Goal: Task Accomplishment & Management: Manage account settings

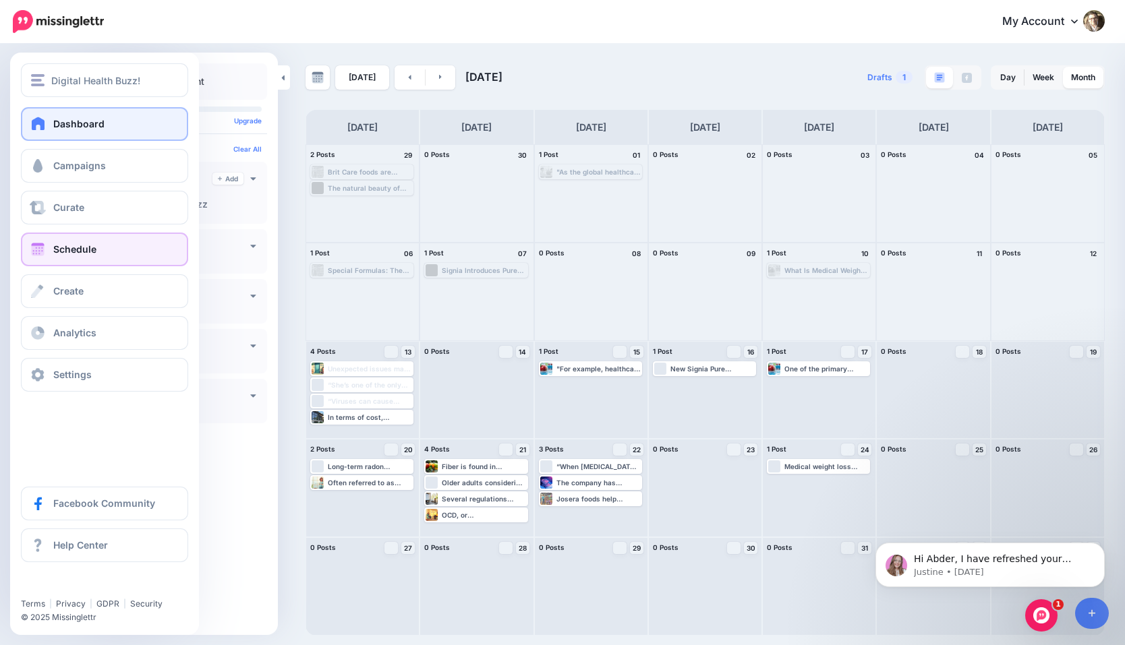
click at [78, 120] on span "Dashboard" at bounding box center [78, 123] width 51 height 11
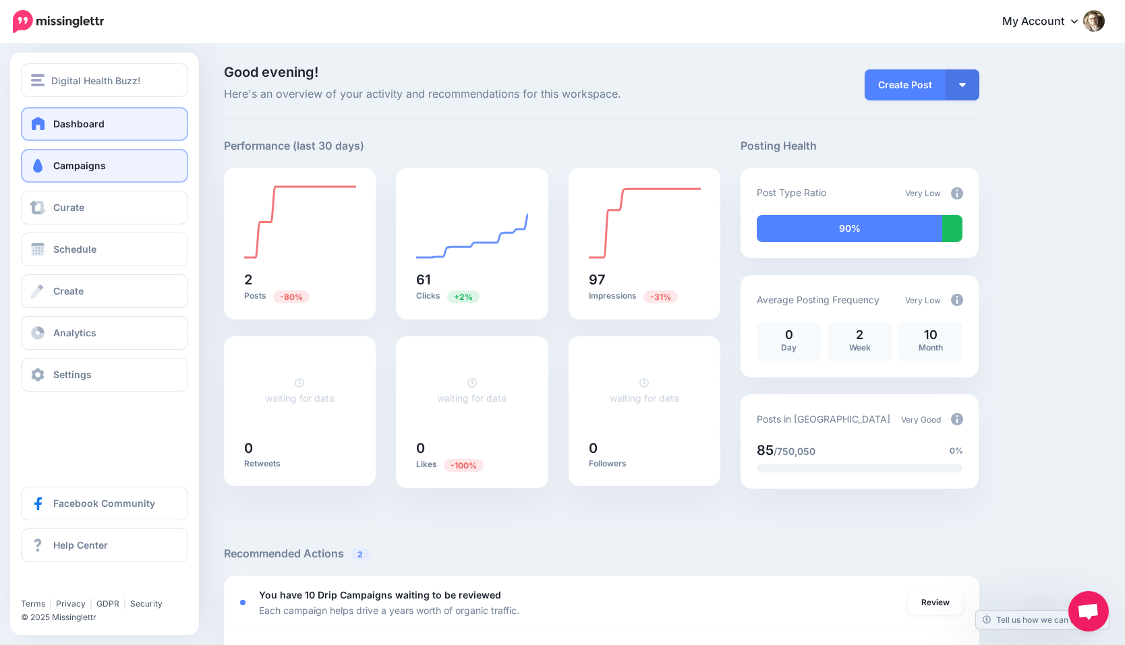
click at [60, 160] on span "Campaigns" at bounding box center [79, 165] width 53 height 11
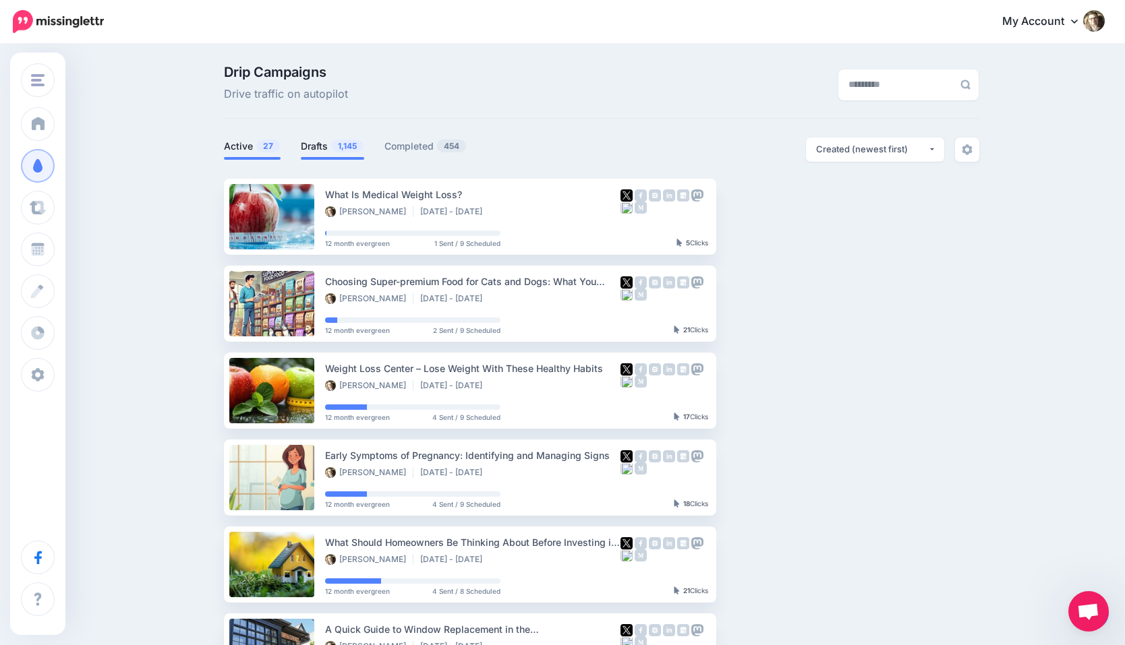
click at [324, 156] on li "Drafts 1,145" at bounding box center [332, 149] width 63 height 22
click at [324, 150] on link "Drafts 1,145" at bounding box center [332, 146] width 63 height 16
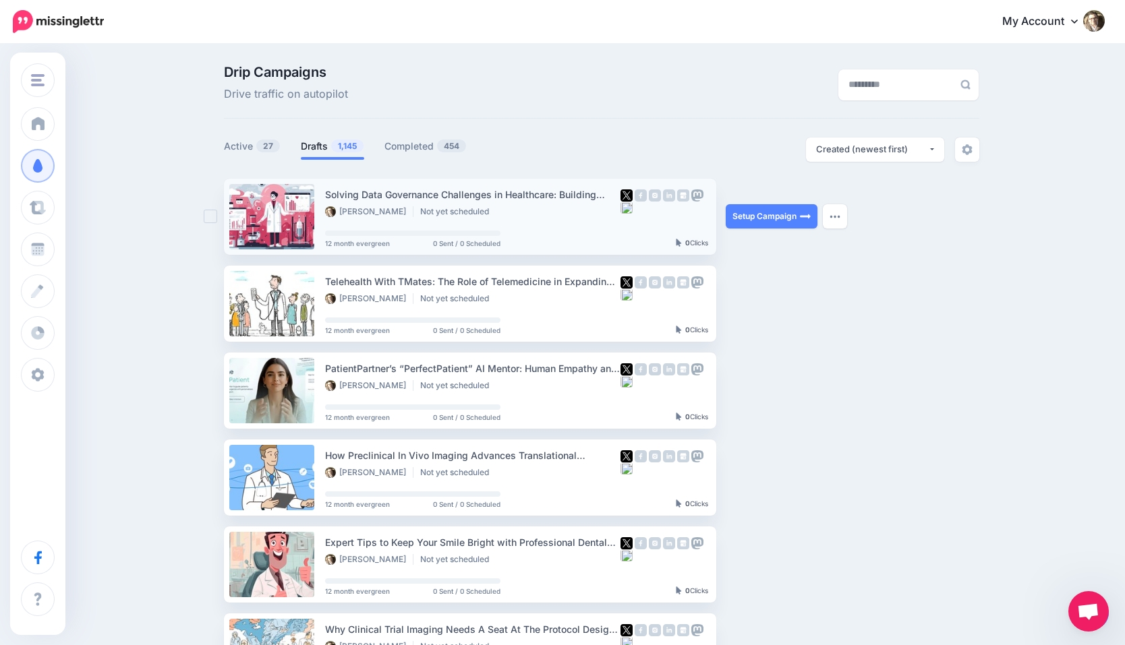
click at [382, 196] on div "Solving Data Governance Challenges in Healthcare: Building Effective Data Quali…" at bounding box center [472, 195] width 295 height 16
click at [275, 203] on link at bounding box center [271, 216] width 85 height 65
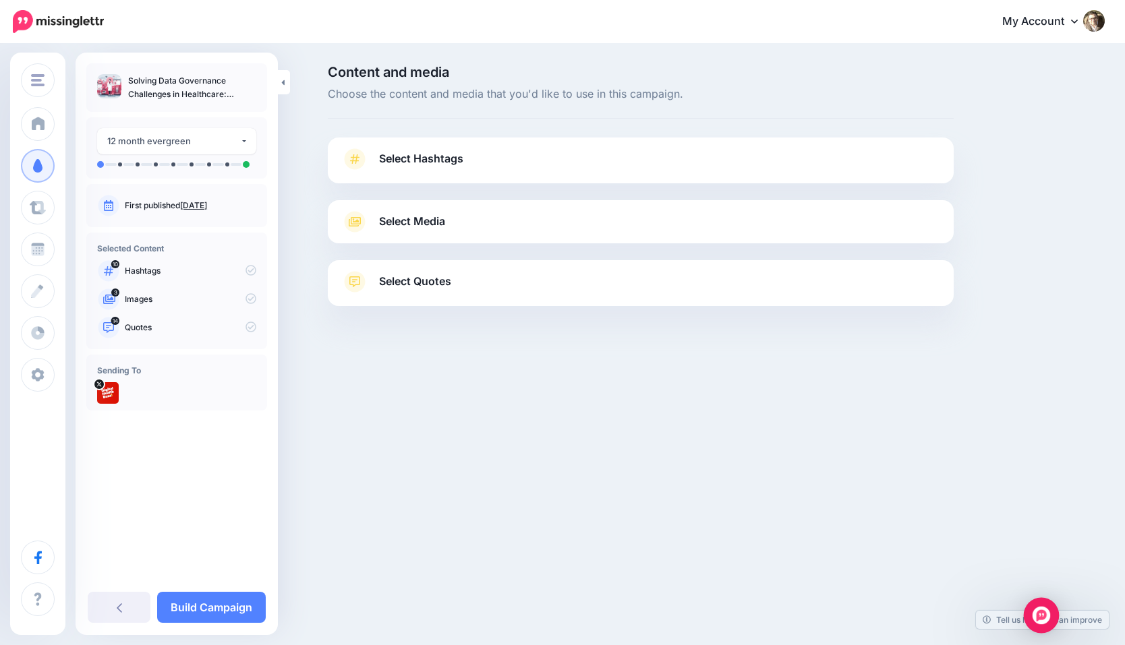
click at [1038, 612] on img "Open Intercom Messenger" at bounding box center [1041, 616] width 18 height 18
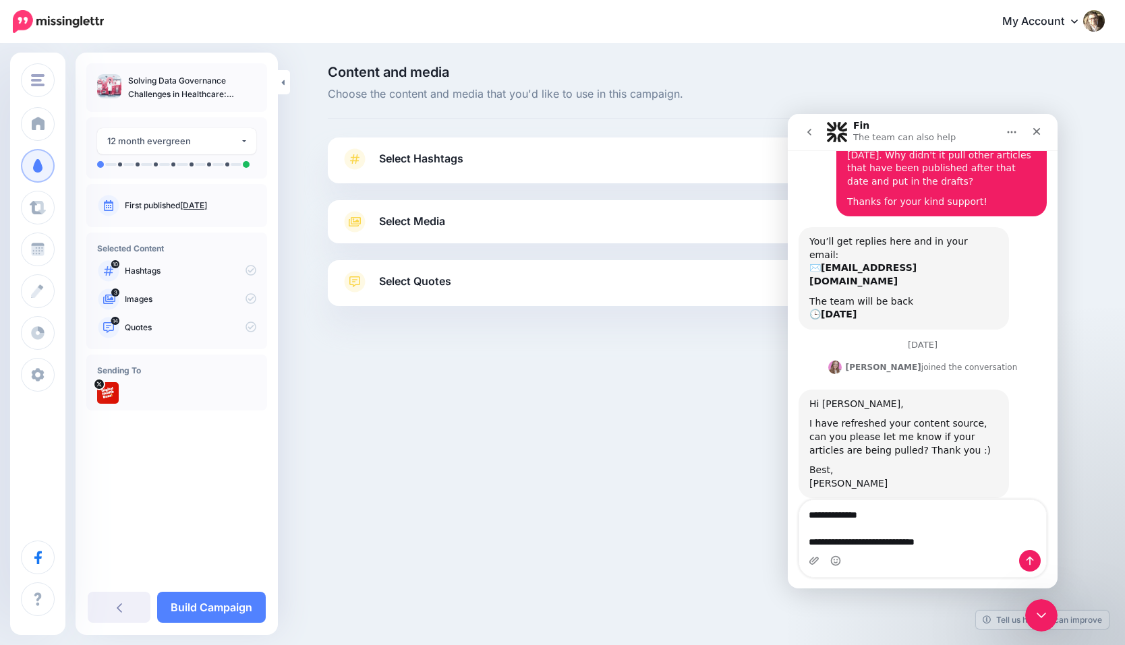
scroll to position [142, 0]
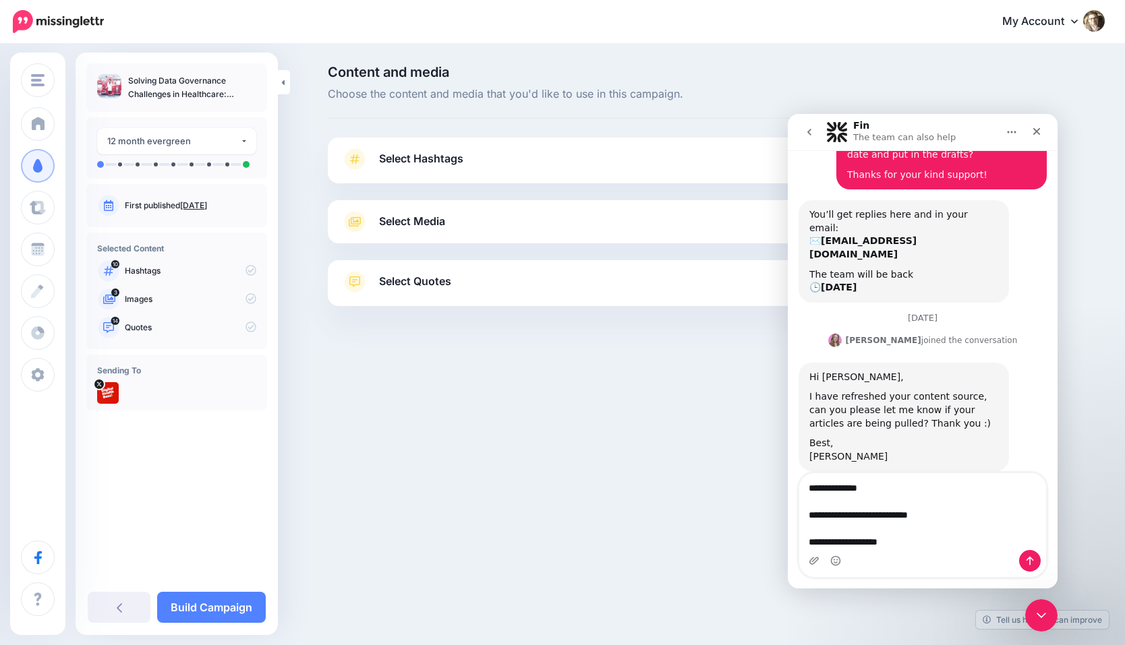
click at [836, 541] on textarea "**********" at bounding box center [922, 511] width 247 height 77
click at [859, 540] on textarea "**********" at bounding box center [922, 511] width 247 height 77
click at [917, 543] on textarea "**********" at bounding box center [922, 511] width 247 height 77
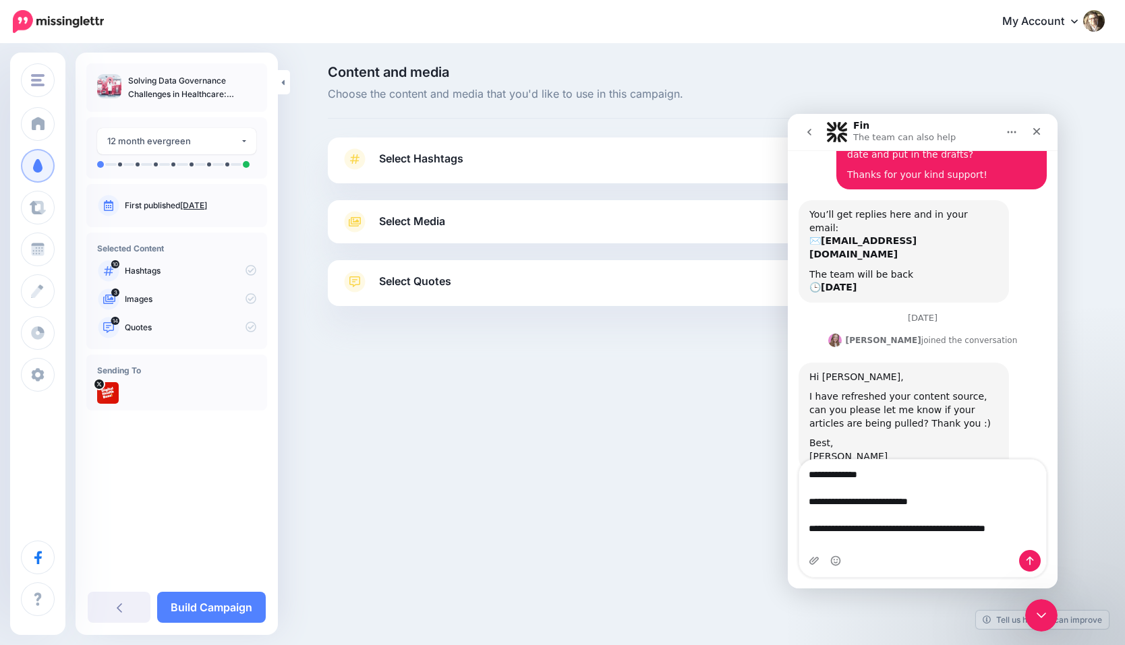
scroll to position [156, 0]
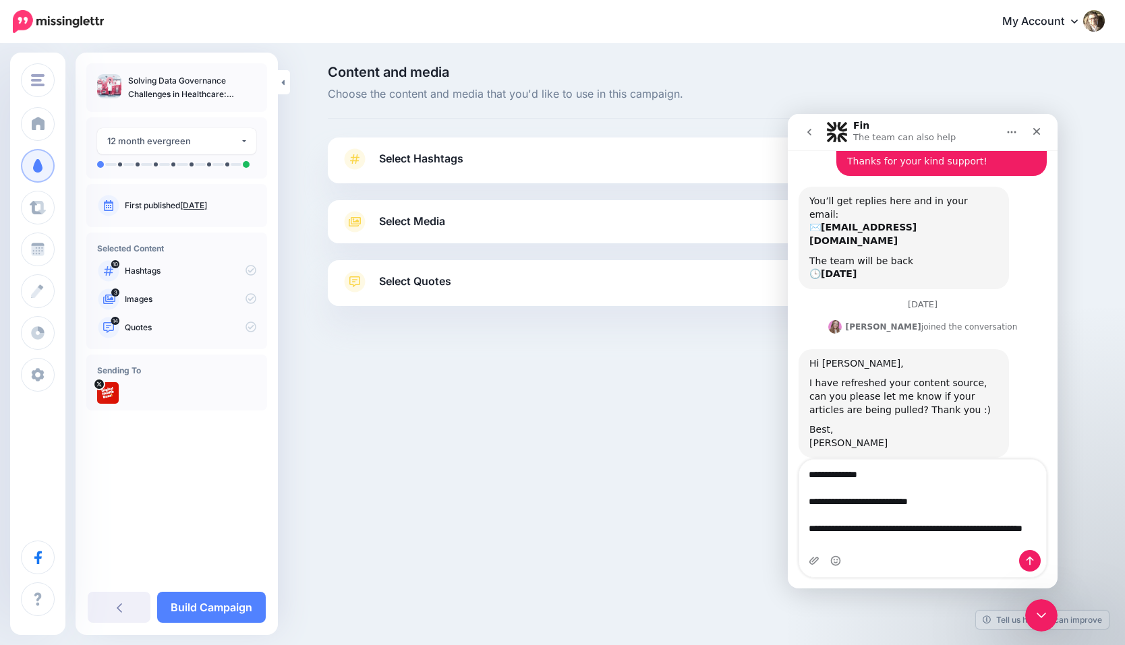
click at [826, 538] on textarea "**********" at bounding box center [922, 505] width 247 height 90
click at [885, 546] on textarea "**********" at bounding box center [922, 505] width 247 height 90
type textarea "**********"
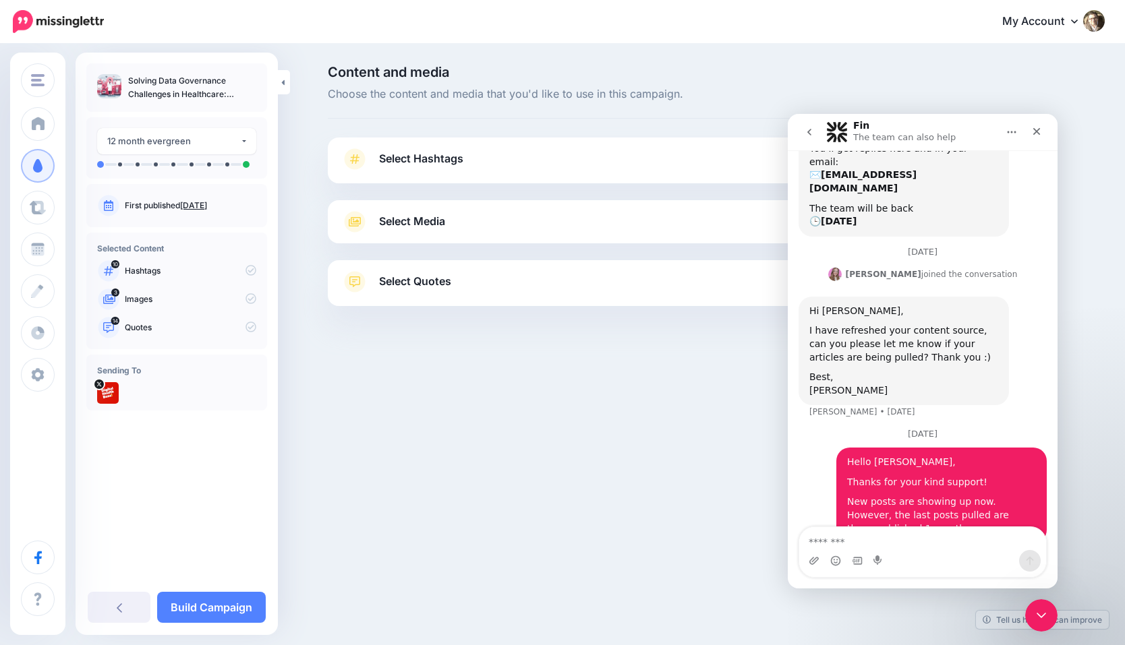
scroll to position [213, 0]
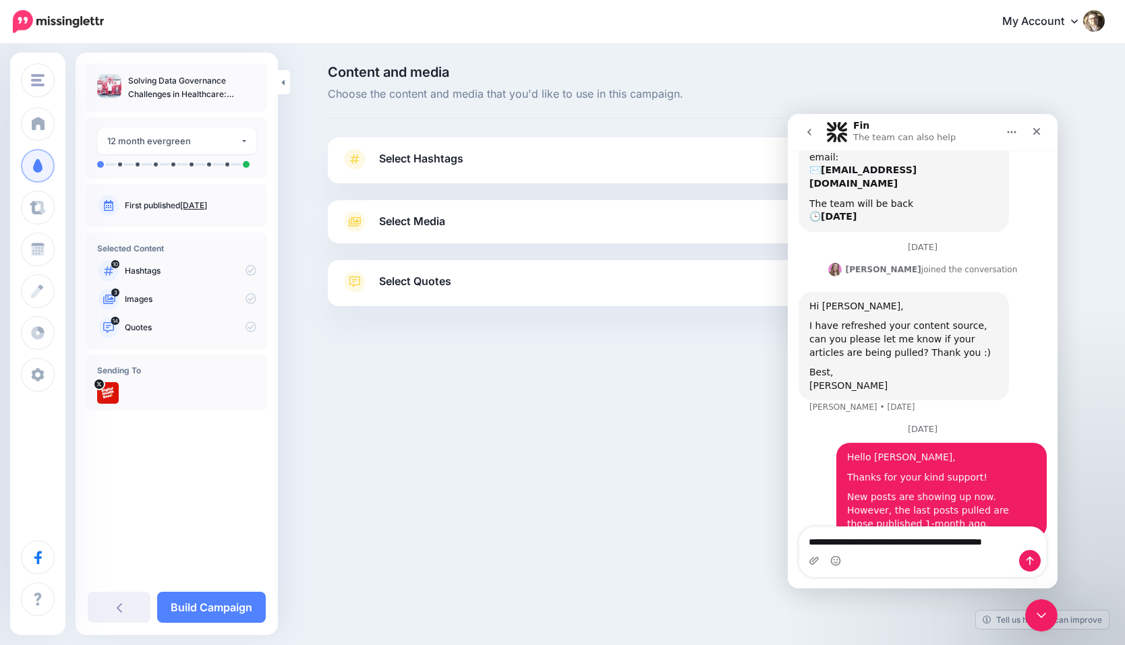
type textarea "**********"
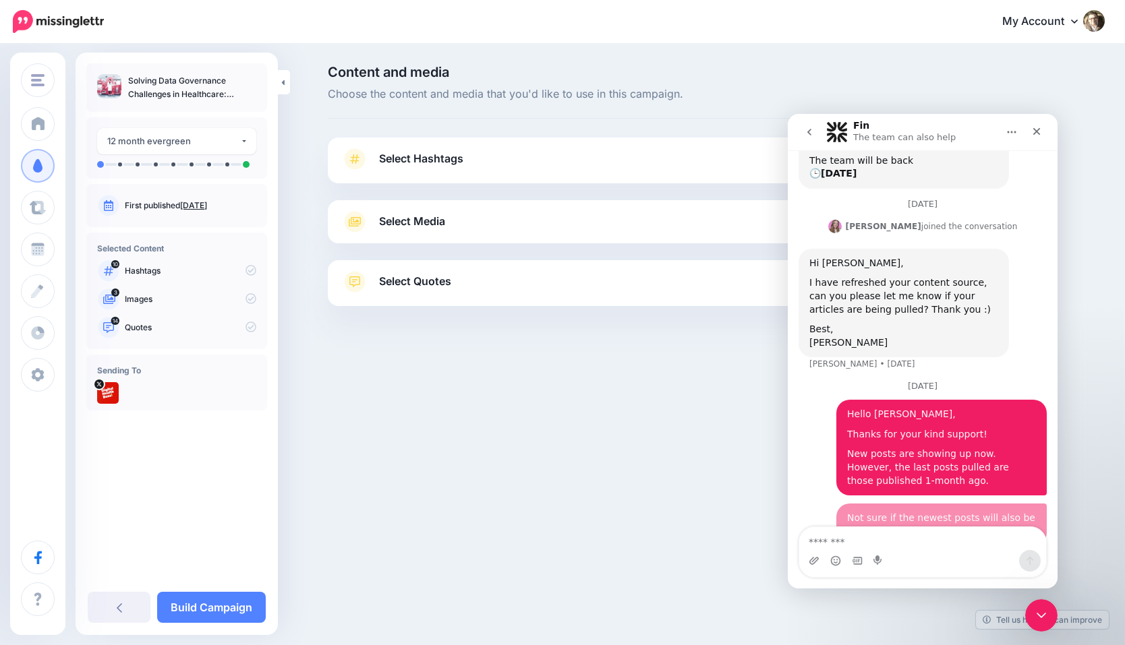
scroll to position [257, 0]
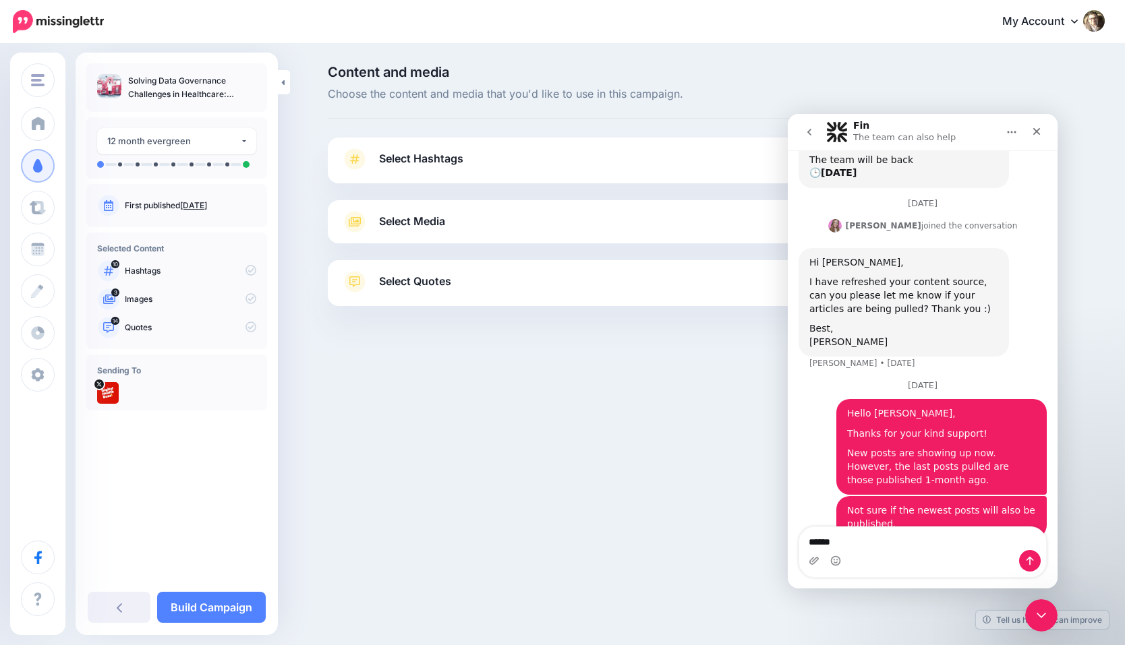
type textarea "*******"
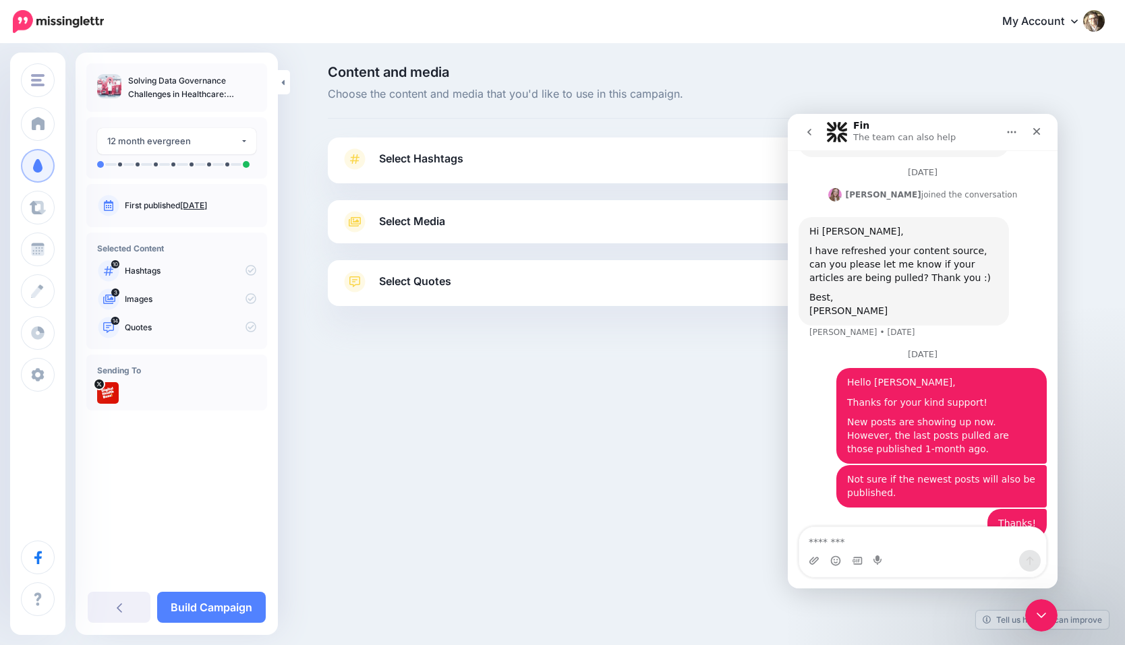
click at [978, 473] on div "Not sure if the newest posts will also be published." at bounding box center [941, 486] width 189 height 26
click at [864, 537] on textarea "Message…" at bounding box center [922, 538] width 247 height 23
type textarea "**********"
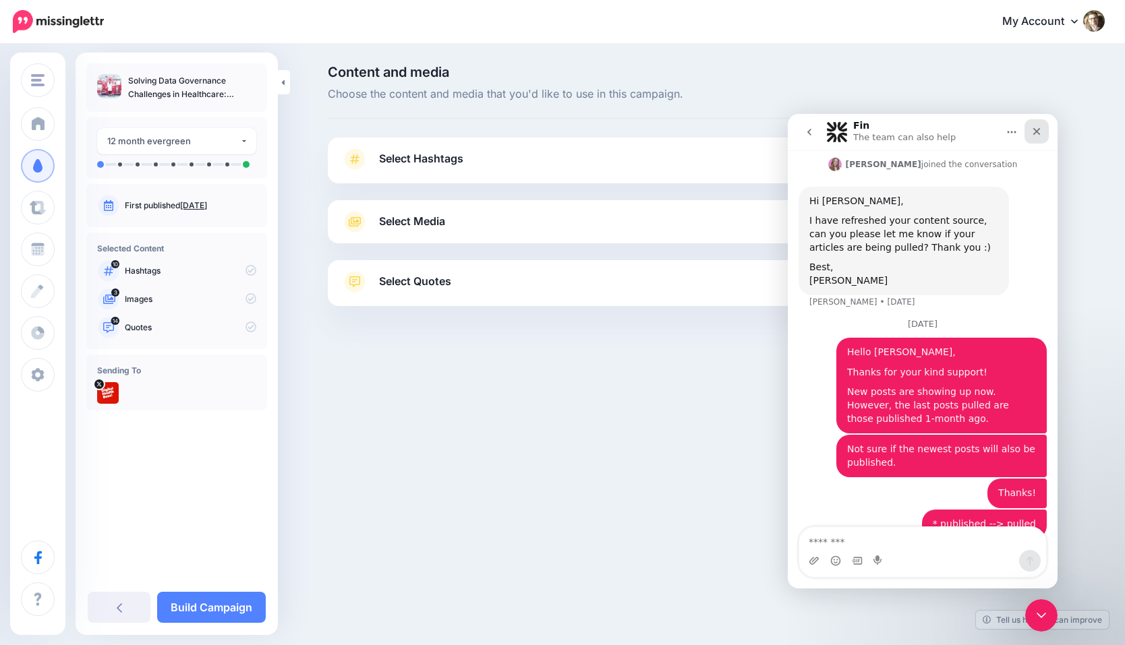
click at [1034, 132] on icon "Close" at bounding box center [1036, 131] width 7 height 7
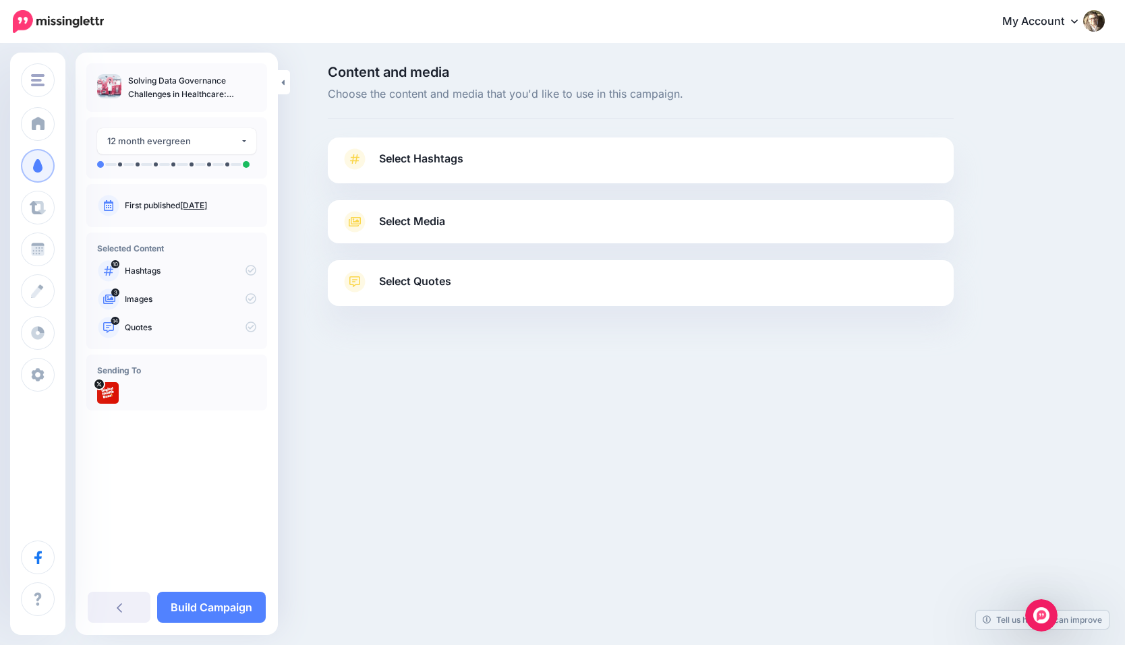
click at [465, 223] on link "Select Media" at bounding box center [640, 222] width 599 height 22
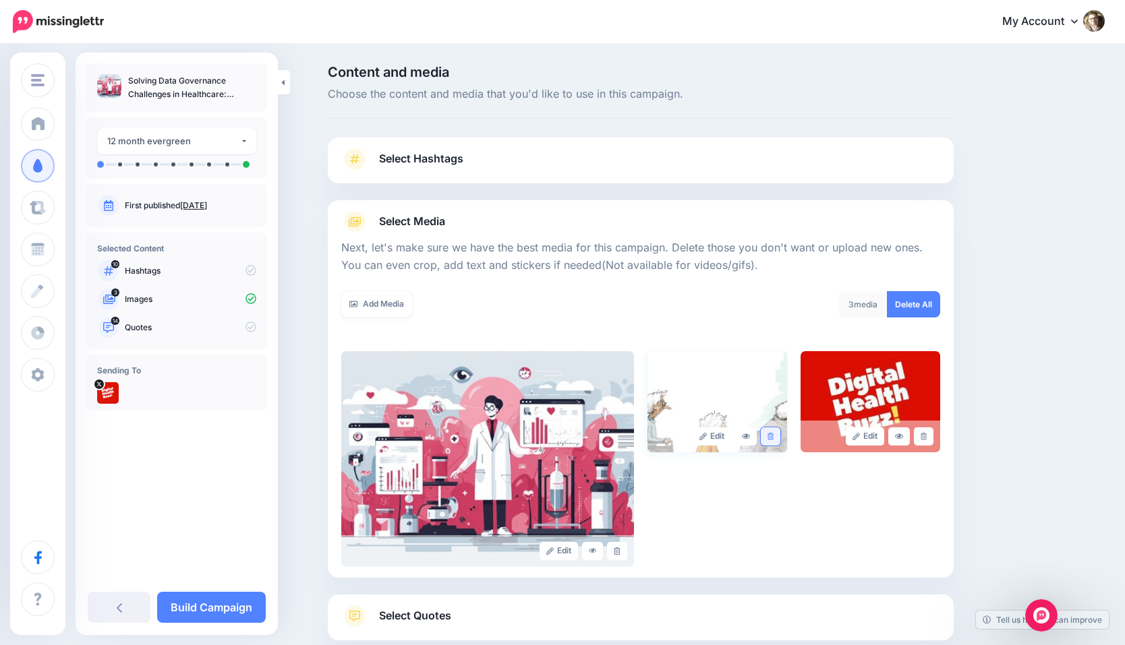
click at [770, 438] on icon at bounding box center [770, 436] width 6 height 7
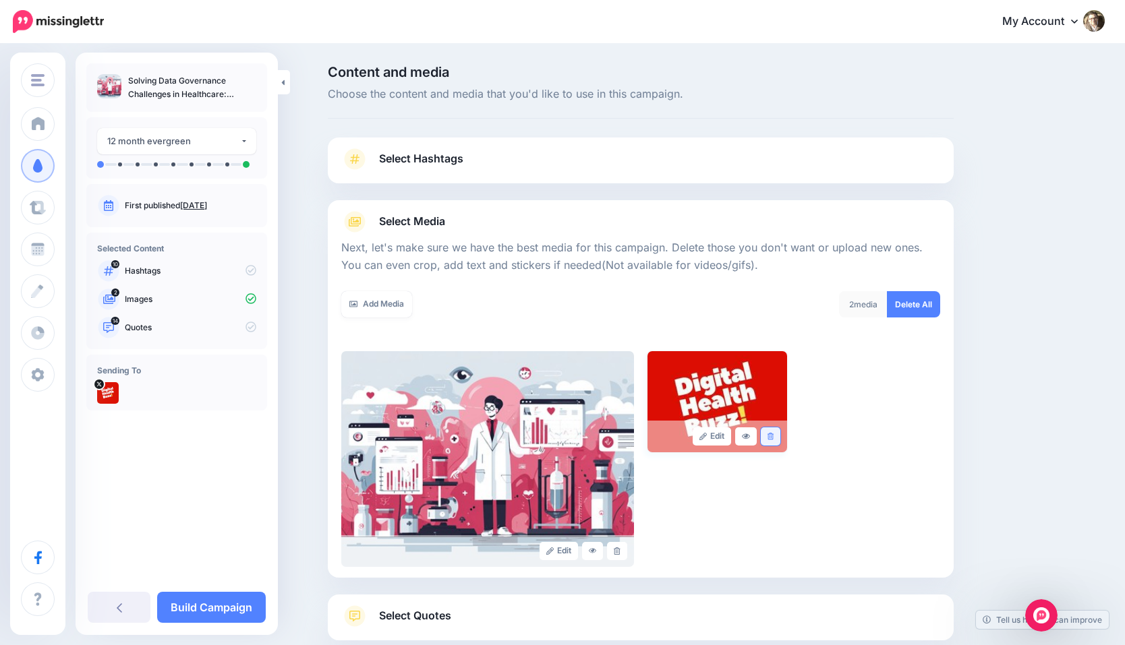
click at [776, 433] on link at bounding box center [771, 437] width 20 height 18
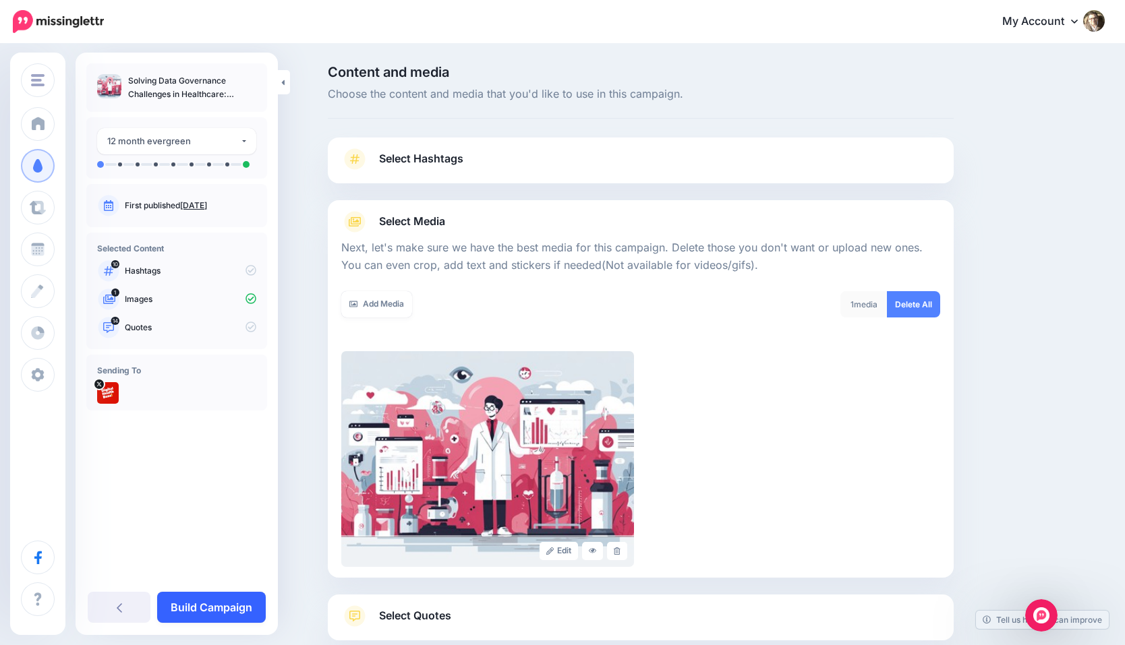
click at [219, 599] on link "Build Campaign" at bounding box center [211, 607] width 109 height 31
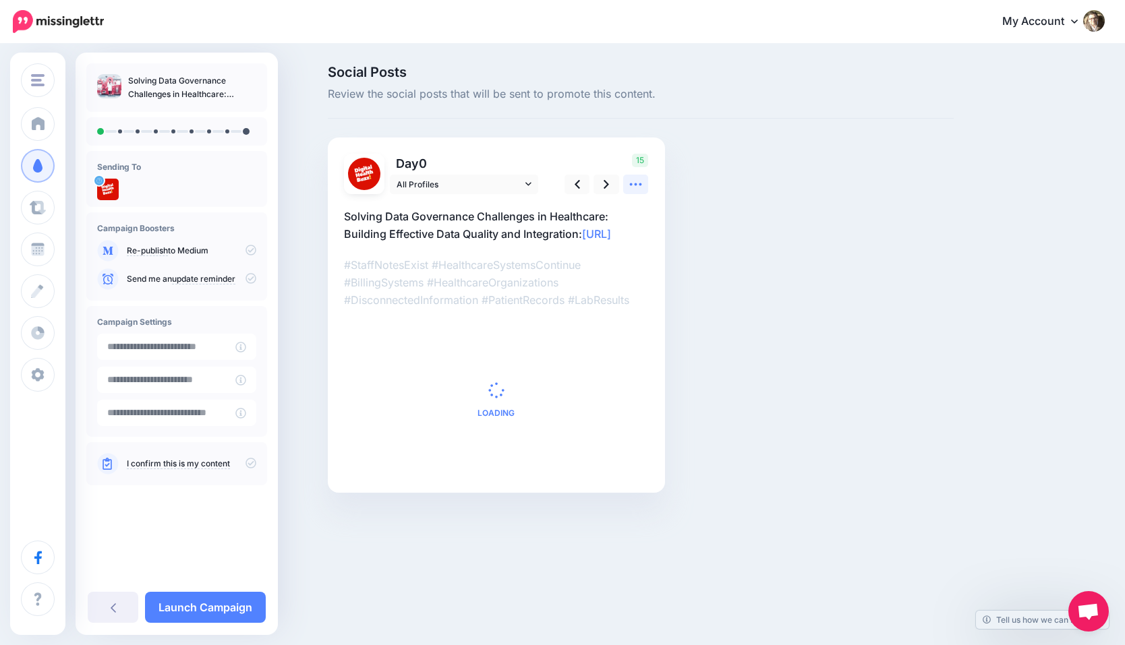
click at [631, 188] on icon at bounding box center [635, 184] width 14 height 14
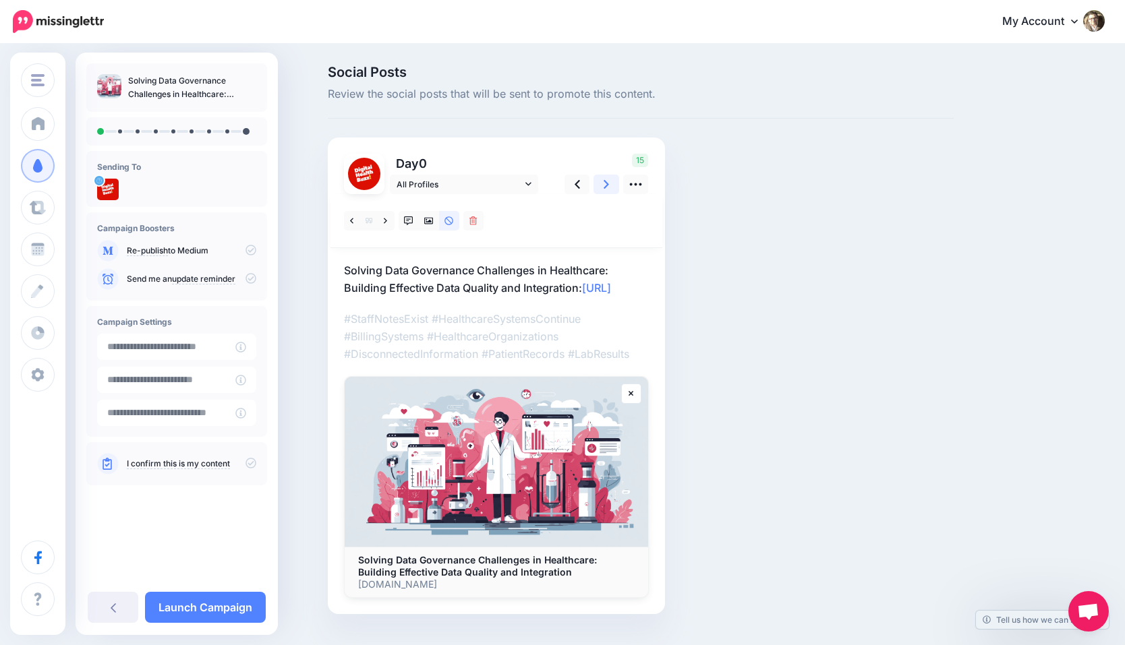
click at [612, 183] on link at bounding box center [606, 185] width 26 height 20
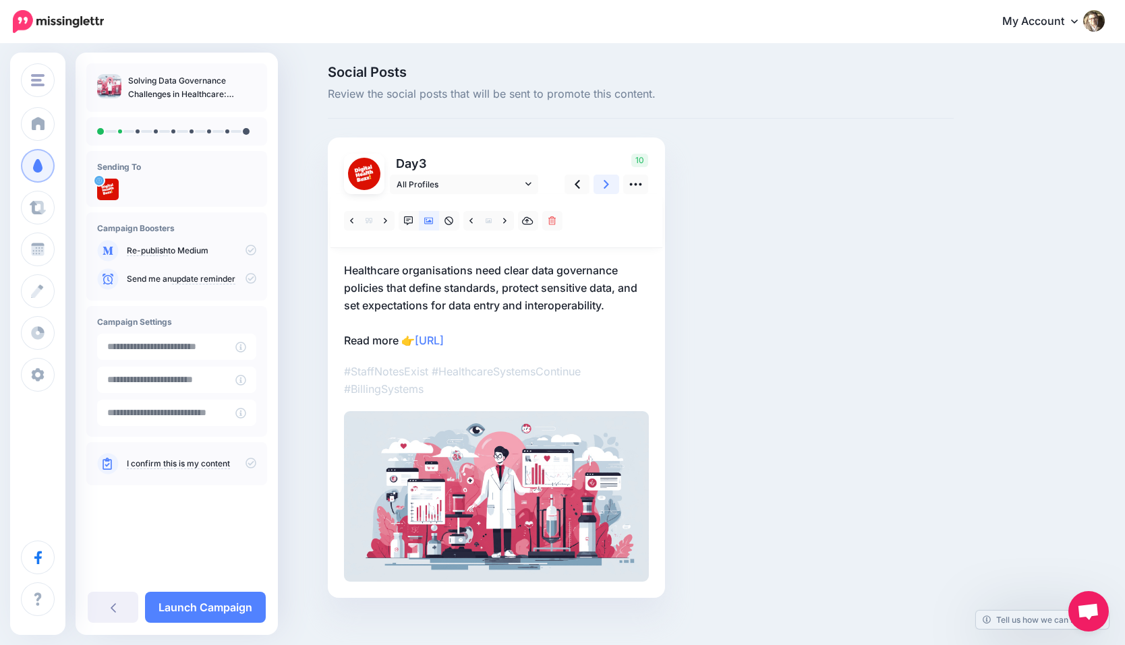
click at [609, 187] on link at bounding box center [606, 185] width 26 height 20
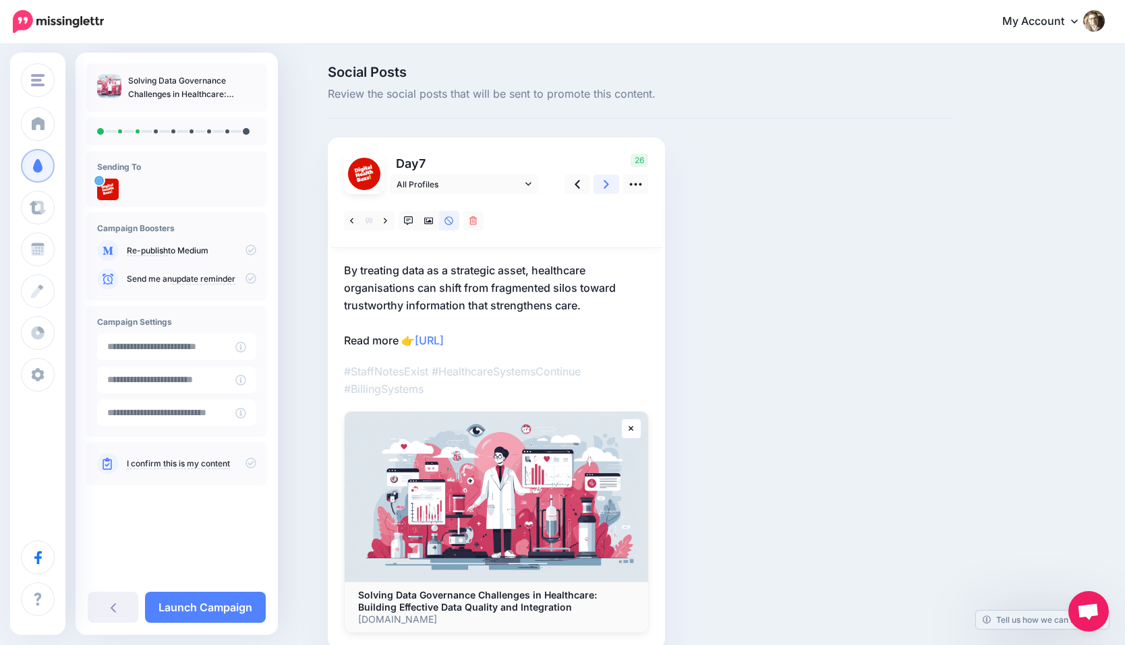
click at [609, 187] on link at bounding box center [606, 185] width 26 height 20
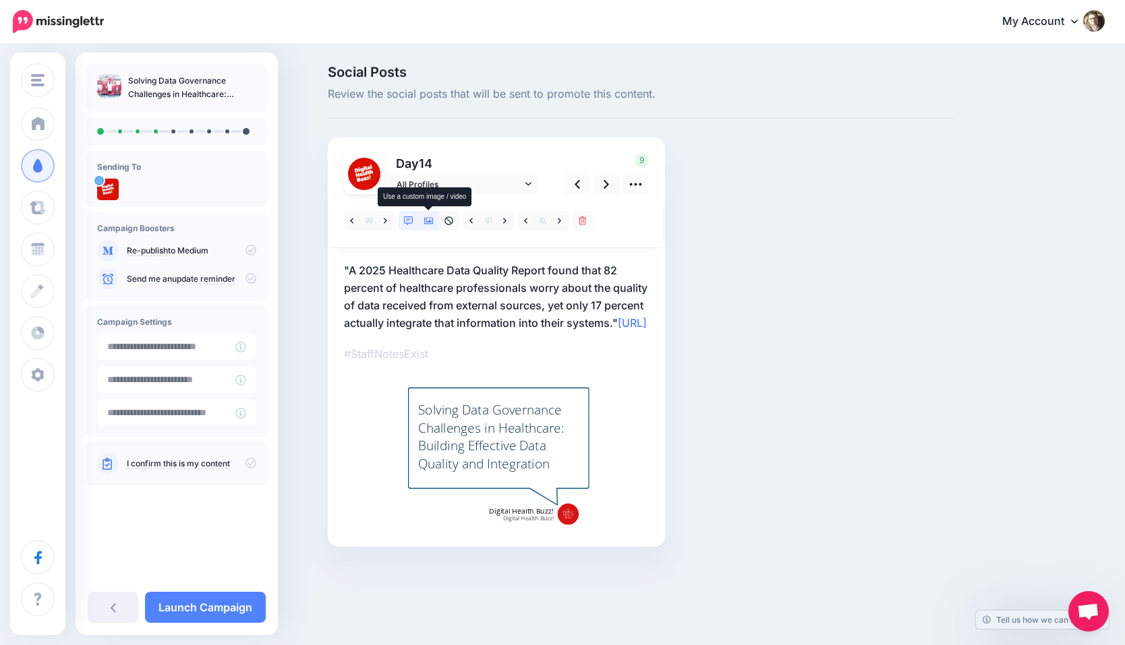
click at [430, 220] on icon at bounding box center [428, 220] width 9 height 9
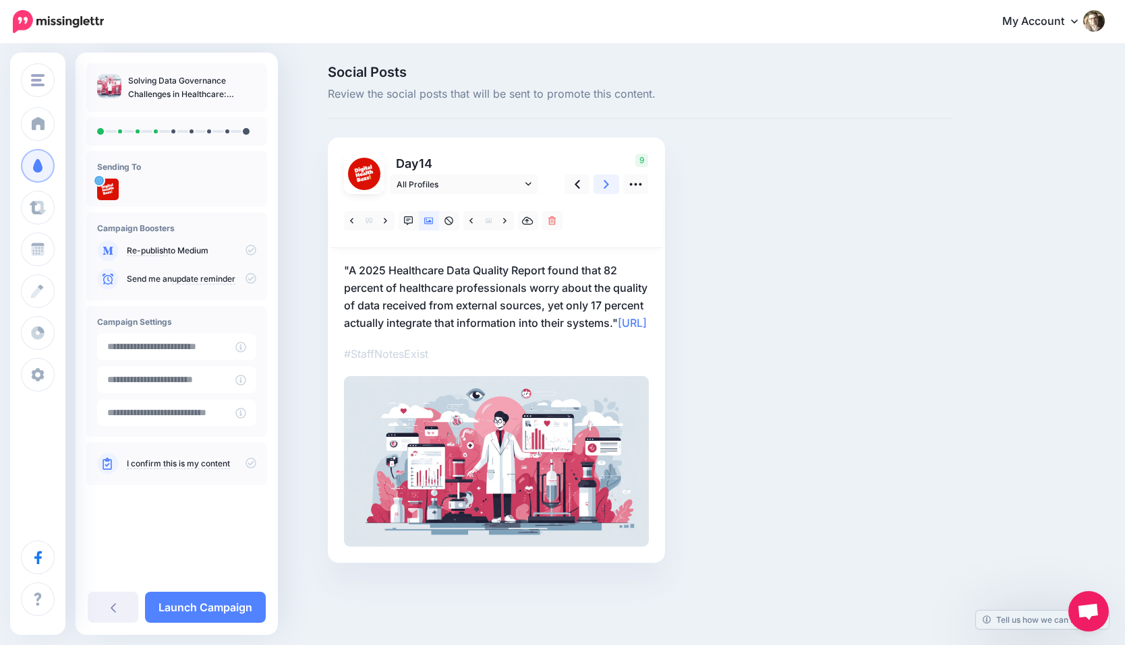
click at [604, 181] on icon at bounding box center [606, 184] width 5 height 9
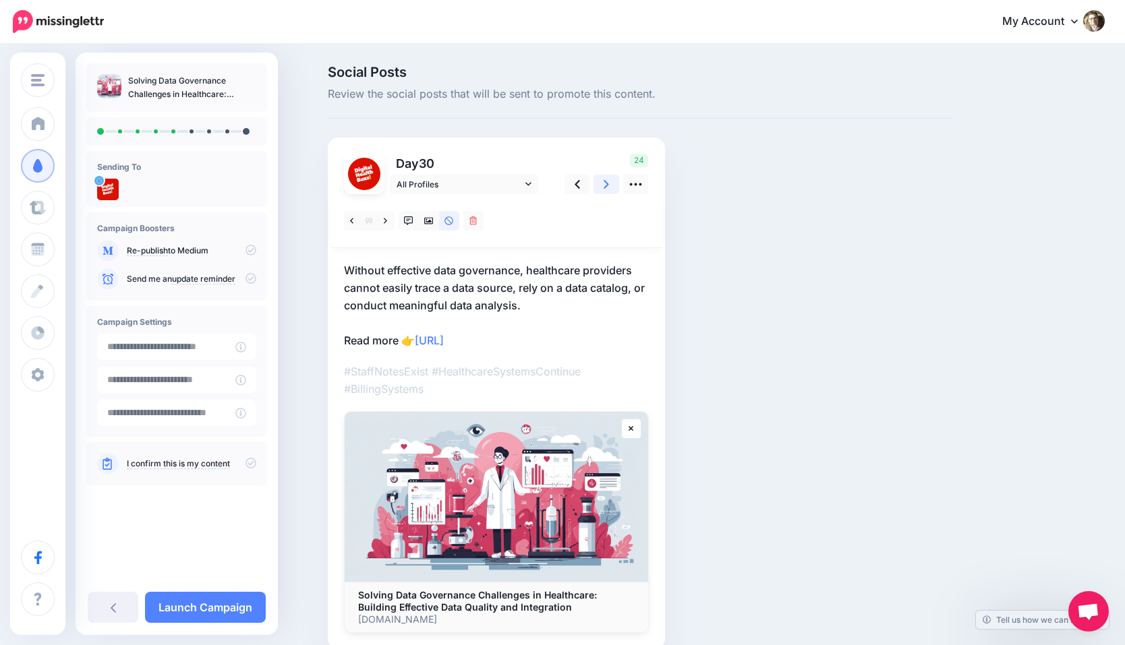
click at [604, 181] on icon at bounding box center [606, 184] width 5 height 9
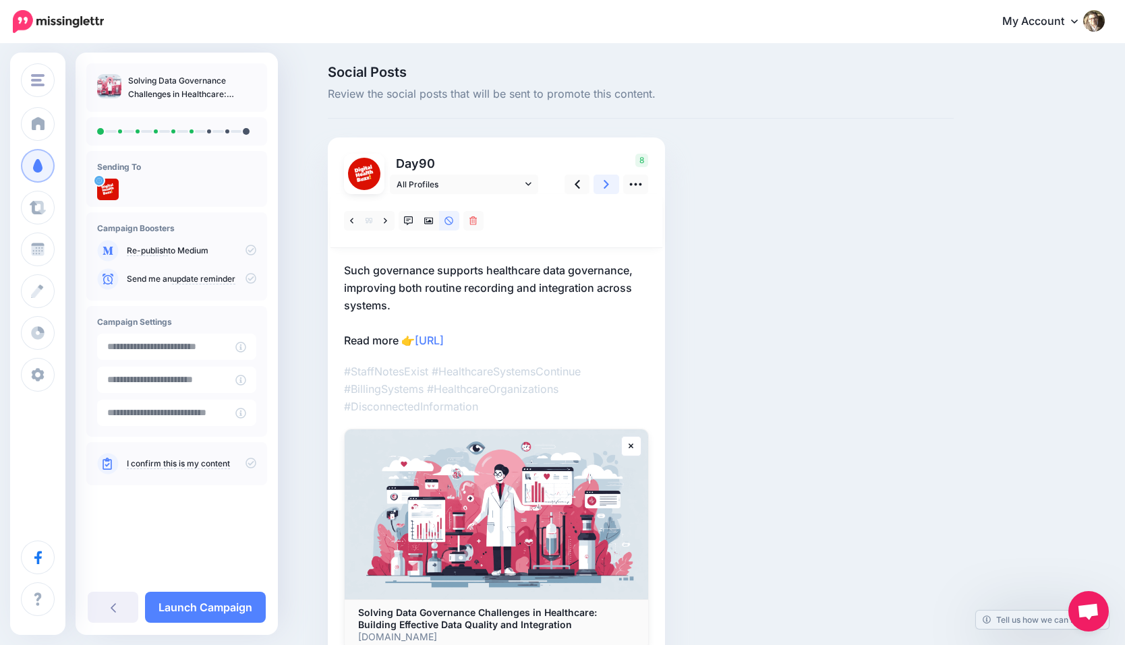
click at [604, 181] on icon at bounding box center [606, 184] width 5 height 9
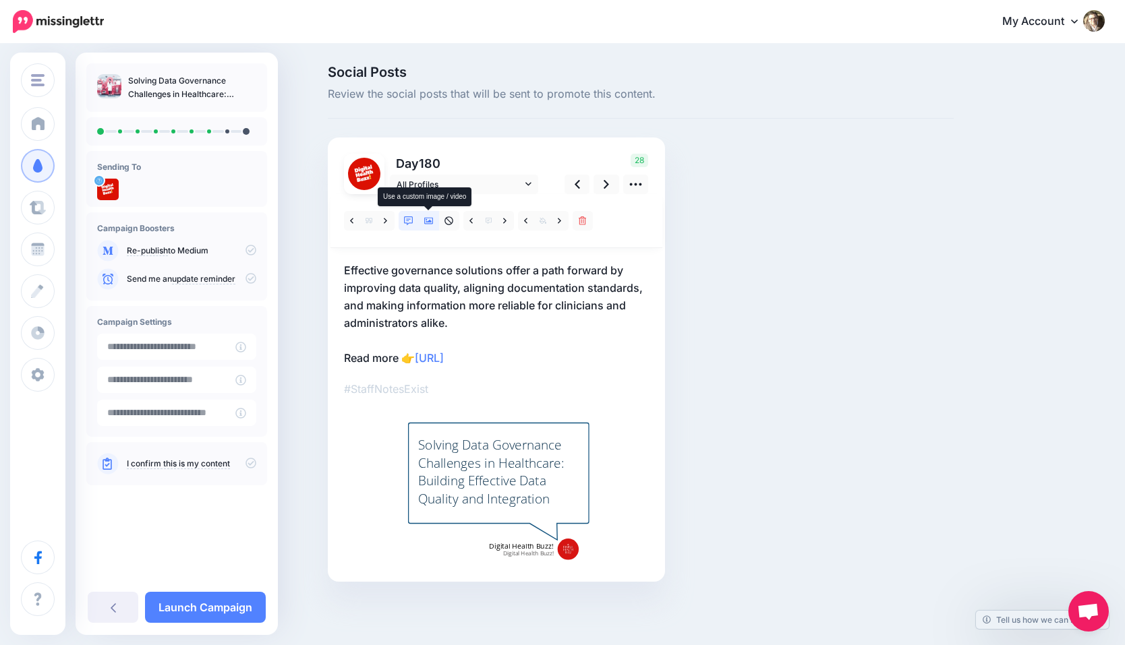
click at [432, 223] on icon at bounding box center [428, 220] width 9 height 9
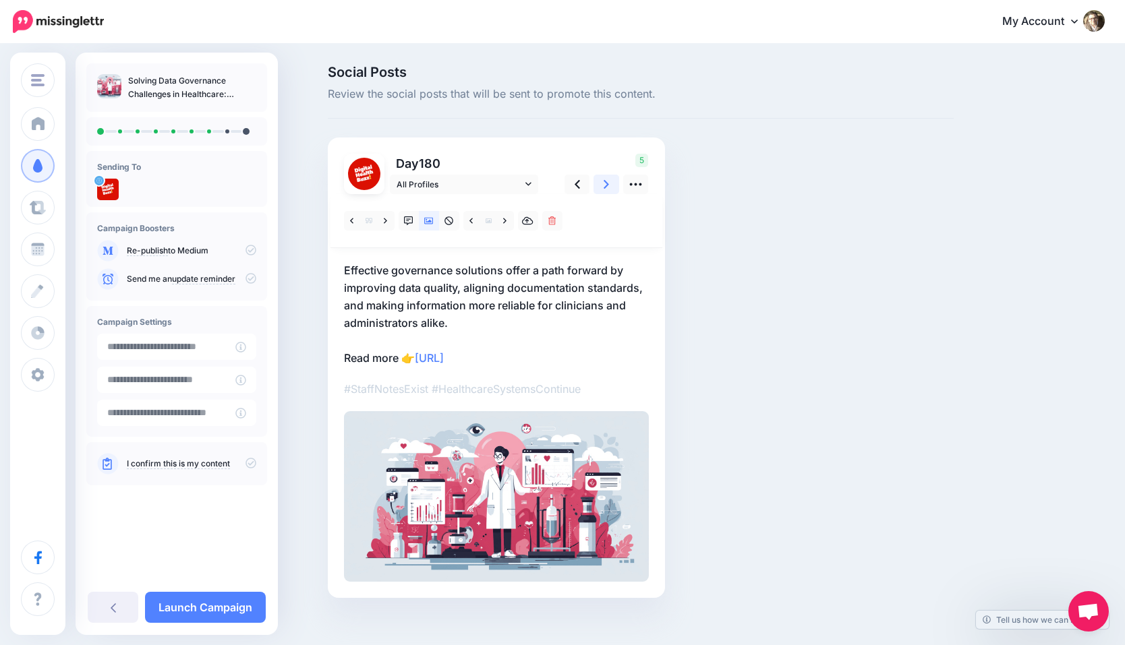
click at [604, 187] on icon at bounding box center [606, 184] width 5 height 9
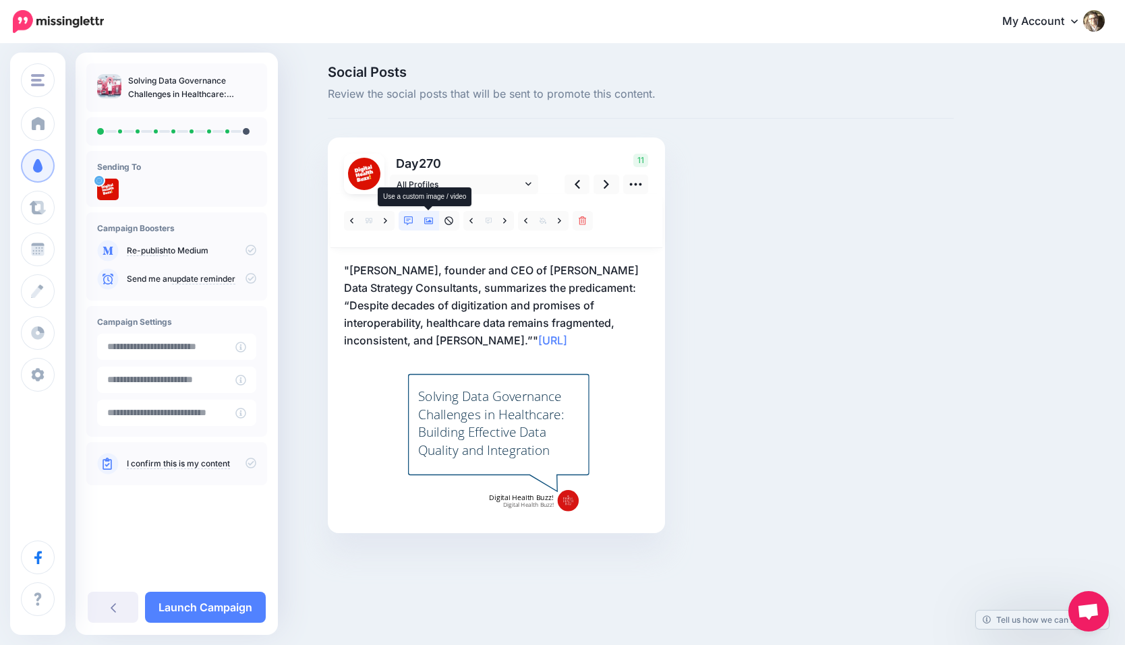
click at [430, 216] on icon at bounding box center [428, 220] width 9 height 9
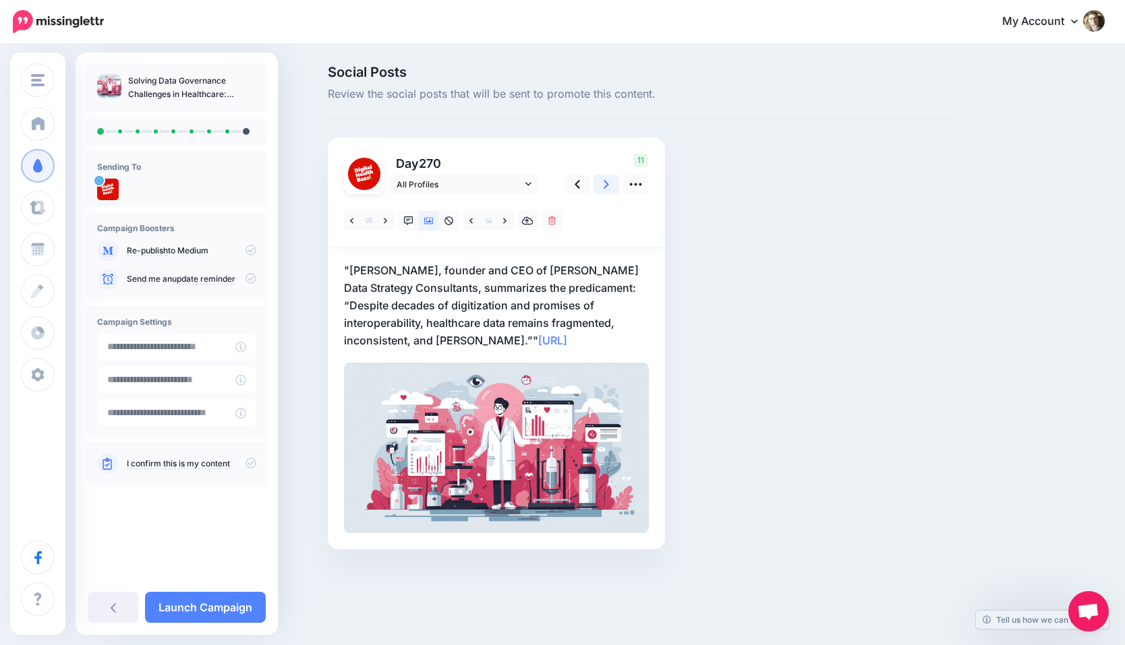
click at [610, 187] on link at bounding box center [606, 185] width 26 height 20
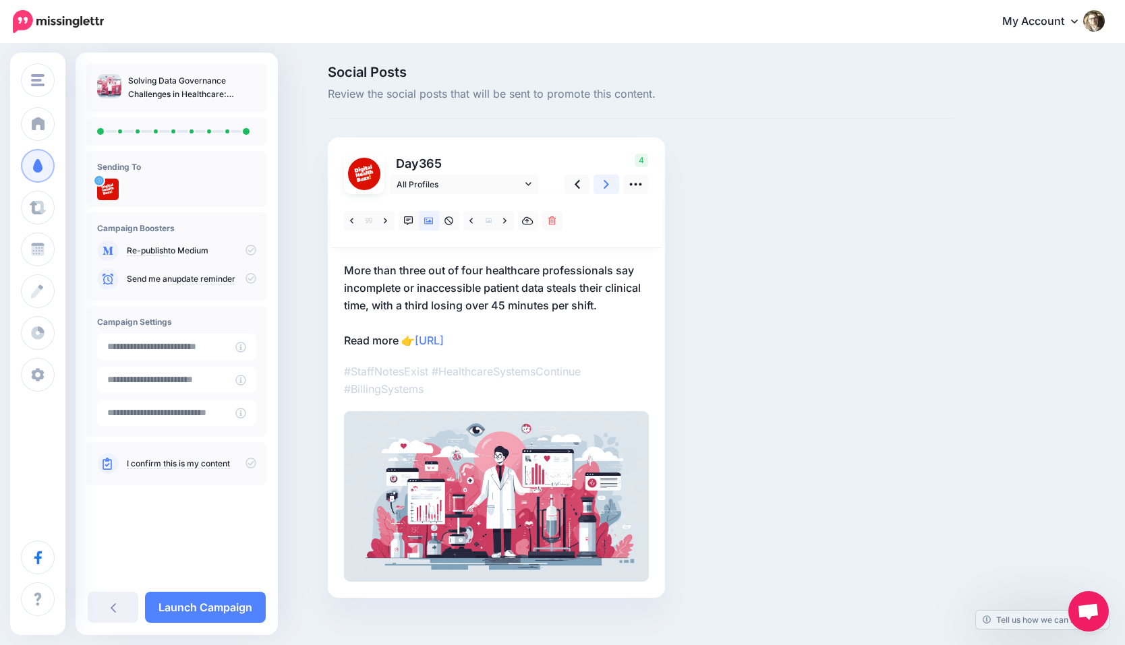
drag, startPoint x: 605, startPoint y: 177, endPoint x: 589, endPoint y: 192, distance: 21.0
click at [605, 177] on icon at bounding box center [606, 184] width 5 height 14
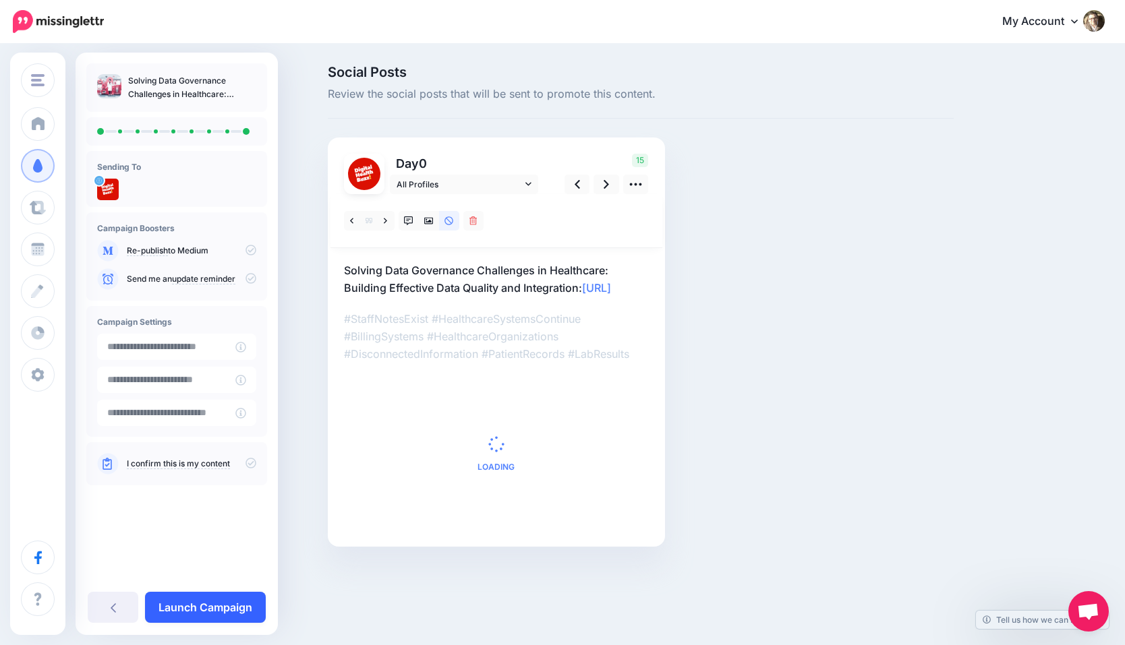
click at [223, 594] on link "Launch Campaign" at bounding box center [205, 607] width 121 height 31
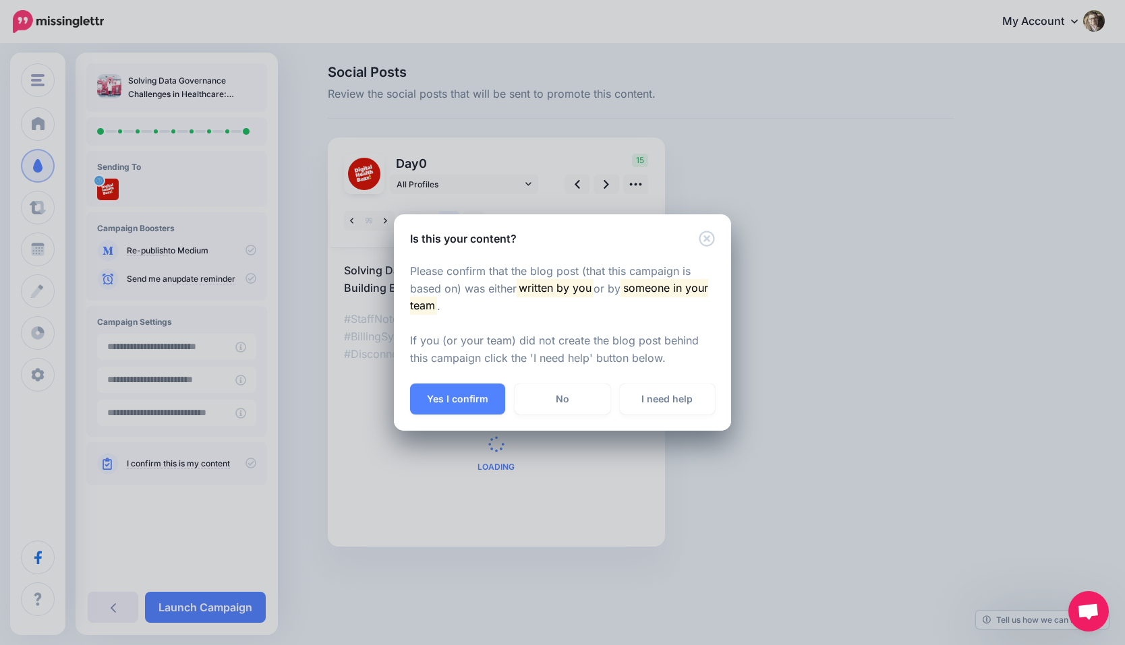
drag, startPoint x: 459, startPoint y: 396, endPoint x: 435, endPoint y: 377, distance: 30.8
click at [458, 396] on button "Yes I confirm" at bounding box center [457, 399] width 95 height 31
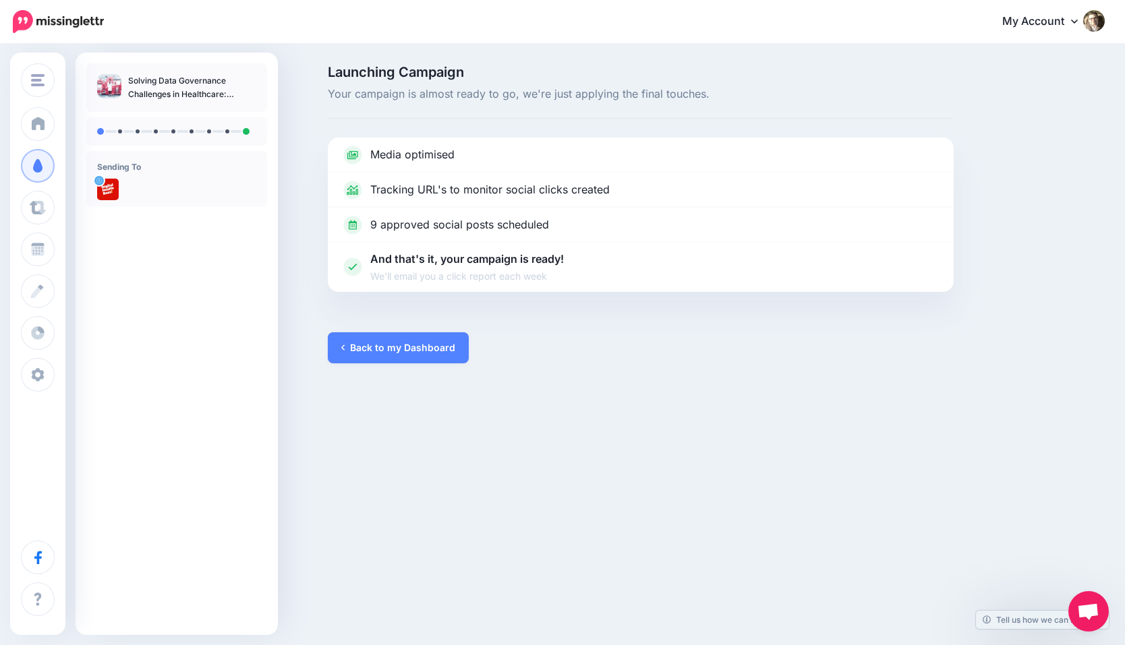
drag, startPoint x: 397, startPoint y: 351, endPoint x: 407, endPoint y: 378, distance: 28.8
click at [397, 351] on link "Back to my Dashboard" at bounding box center [398, 347] width 141 height 31
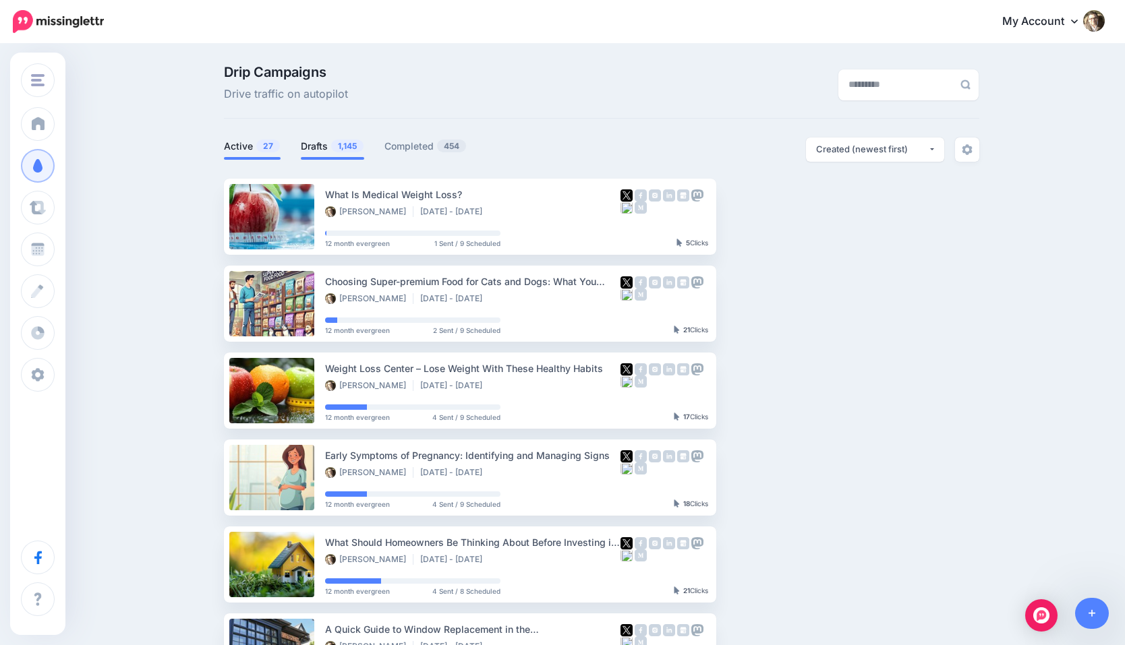
click at [322, 141] on link "Drafts 1,145" at bounding box center [332, 146] width 63 height 16
